Goal: Book appointment/travel/reservation

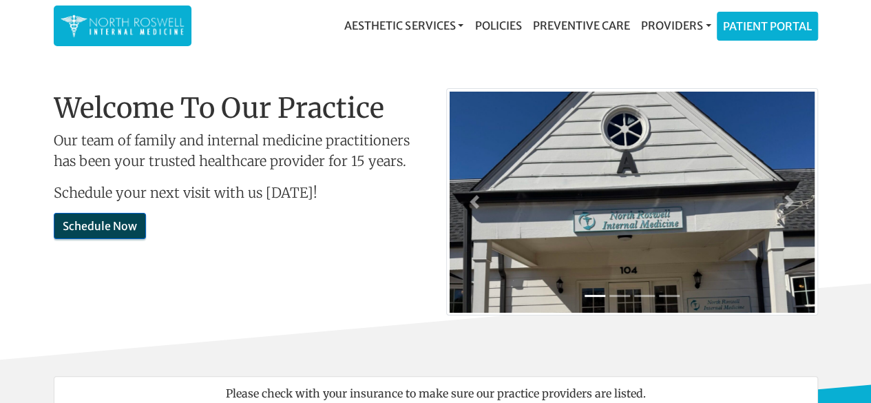
click at [70, 229] on link "Schedule Now" at bounding box center [100, 226] width 92 height 26
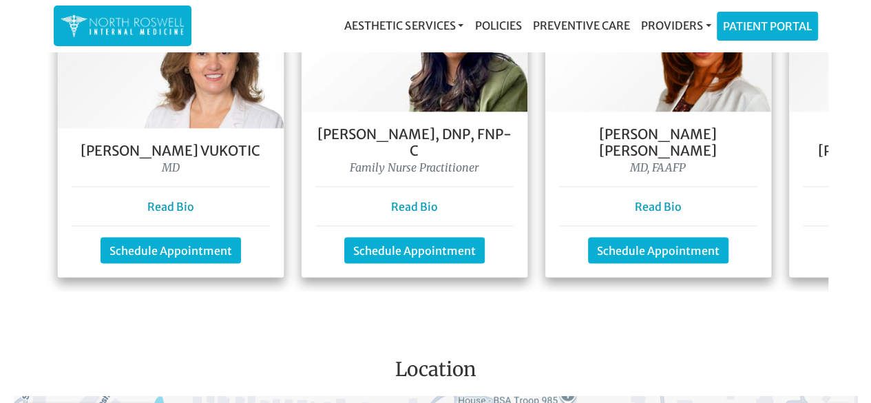
scroll to position [1376, 0]
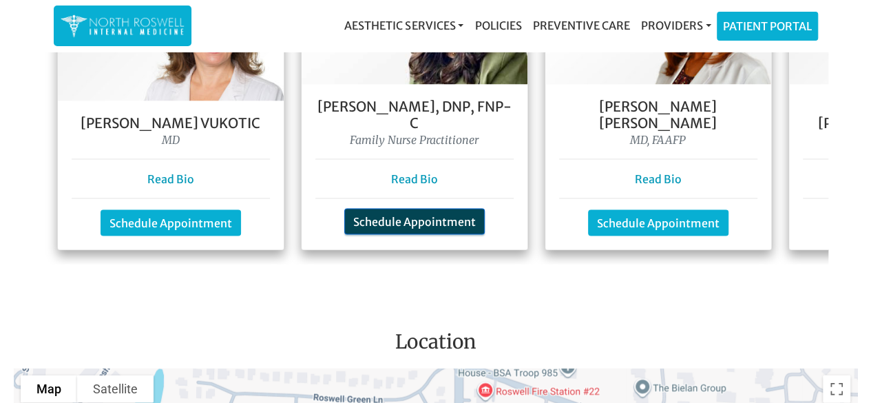
click at [411, 209] on link "Schedule Appointment" at bounding box center [414, 222] width 140 height 26
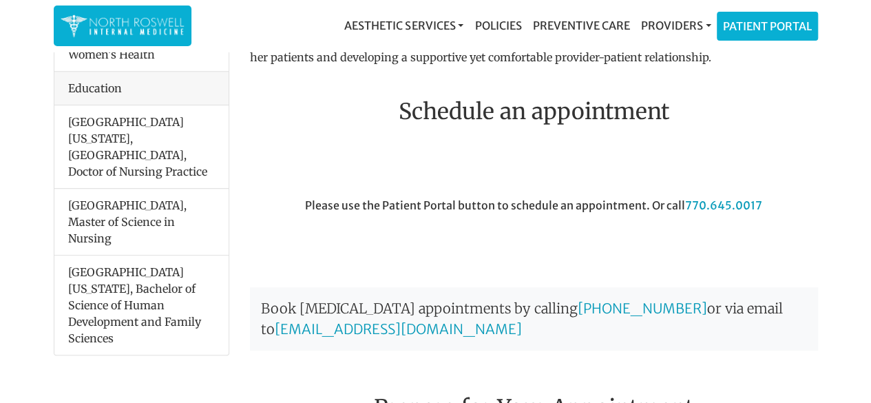
scroll to position [256, 0]
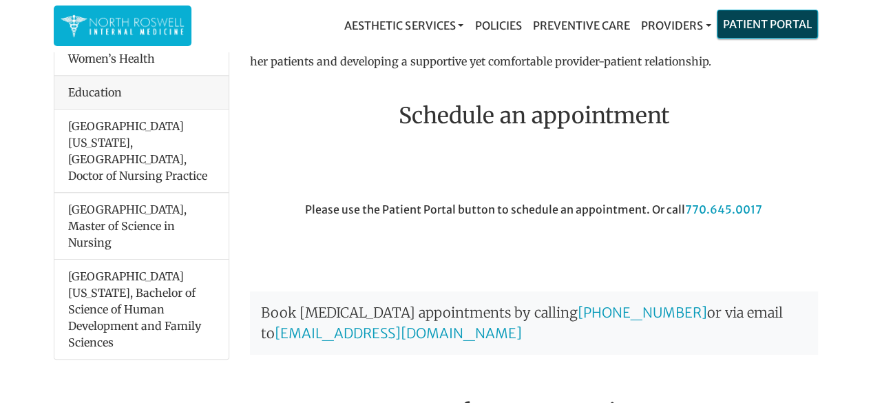
click at [772, 18] on link "Patient Portal" at bounding box center [767, 24] width 100 height 28
